Goal: Information Seeking & Learning: Learn about a topic

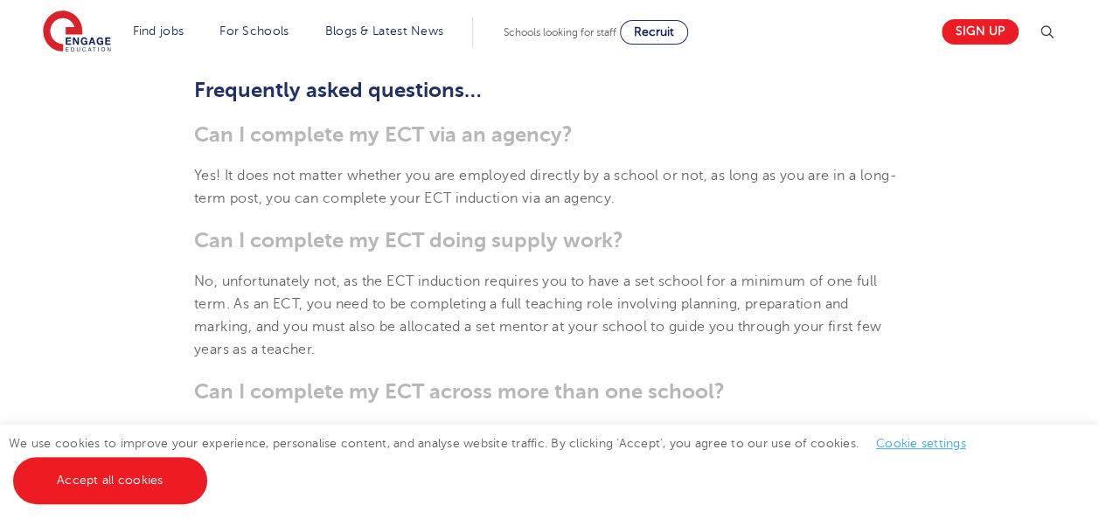
scroll to position [1194, 0]
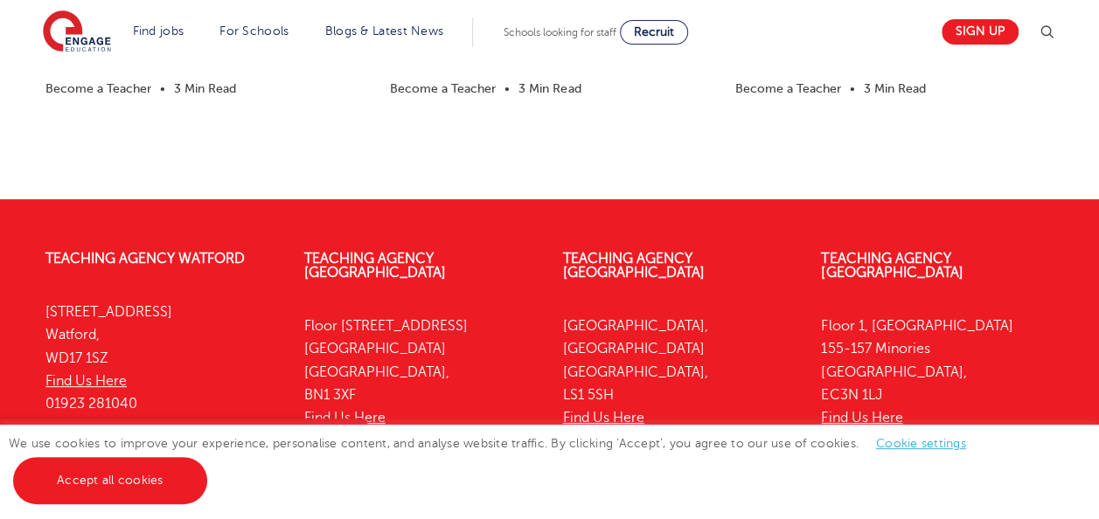
scroll to position [3449, 0]
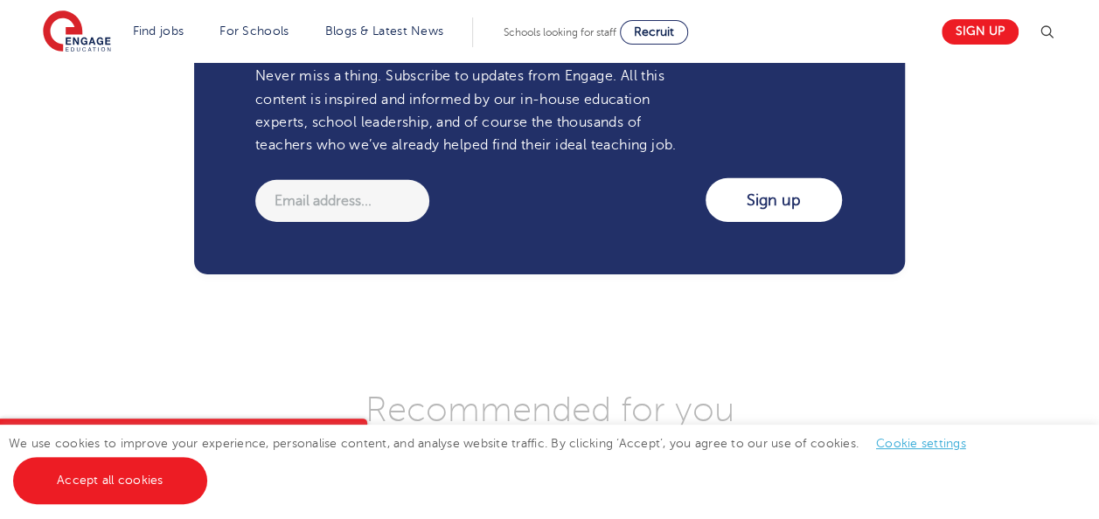
scroll to position [2691, 0]
